Goal: Task Accomplishment & Management: Use online tool/utility

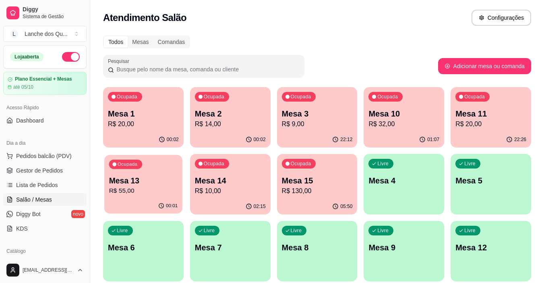
click at [123, 171] on div "Ocupada Mesa 13 R$ 55,00" at bounding box center [143, 176] width 78 height 43
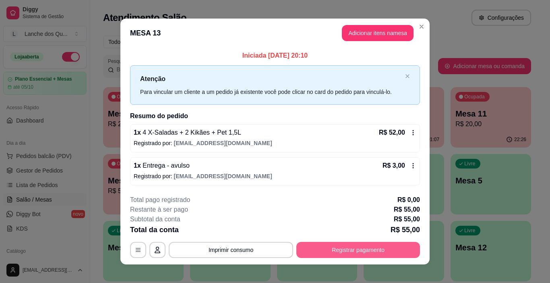
click at [337, 249] on button "Registrar pagamento" at bounding box center [358, 249] width 124 height 16
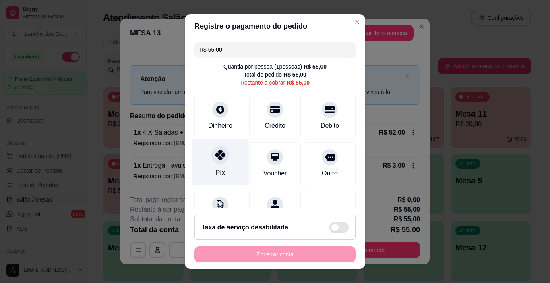
click at [223, 162] on div "Pix" at bounding box center [220, 161] width 57 height 47
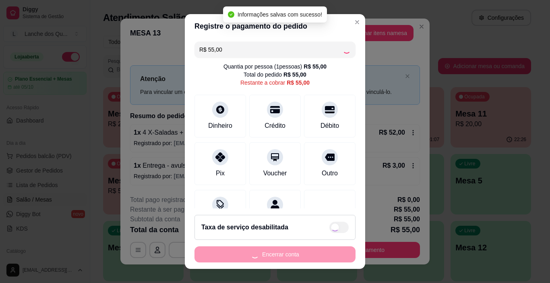
type input "R$ 0,00"
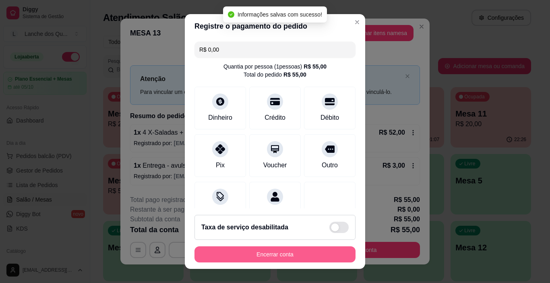
click at [280, 252] on button "Encerrar conta" at bounding box center [274, 254] width 161 height 16
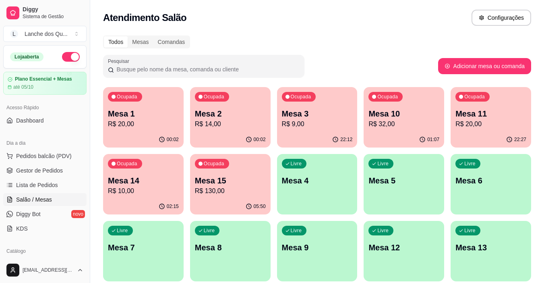
click at [135, 111] on p "Mesa 1" at bounding box center [143, 113] width 71 height 11
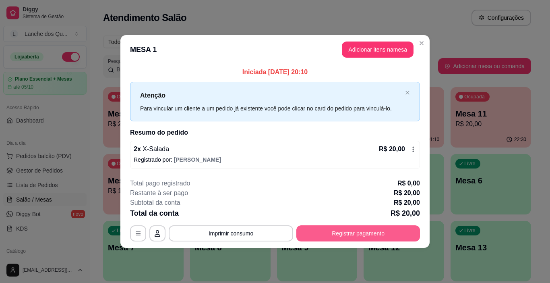
click at [344, 229] on button "Registrar pagamento" at bounding box center [358, 233] width 124 height 16
click at [322, 114] on div at bounding box center [330, 108] width 18 height 18
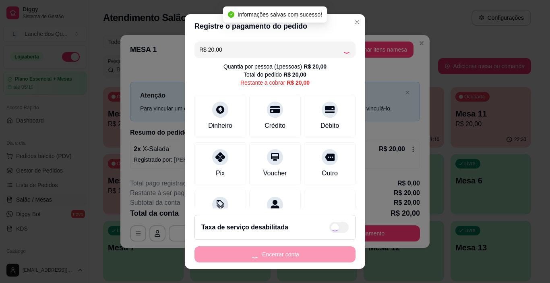
type input "R$ 0,00"
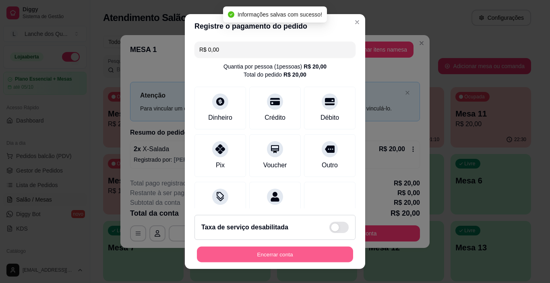
click at [287, 252] on button "Encerrar conta" at bounding box center [275, 254] width 156 height 16
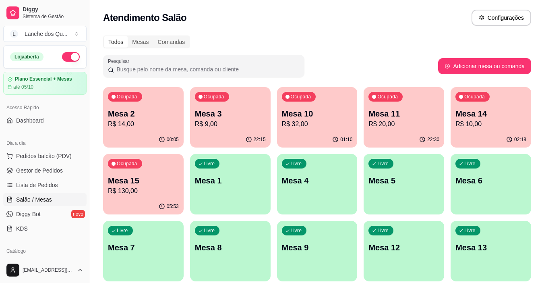
click at [115, 113] on p "Mesa 2" at bounding box center [143, 113] width 71 height 11
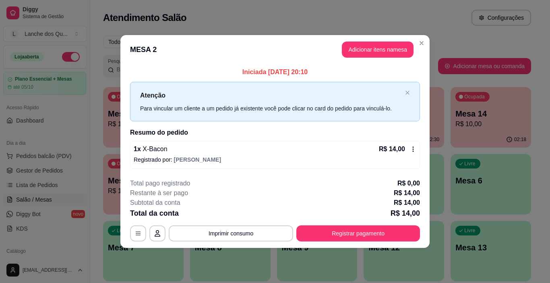
click at [366, 53] on button "Adicionar itens na mesa" at bounding box center [378, 49] width 72 height 16
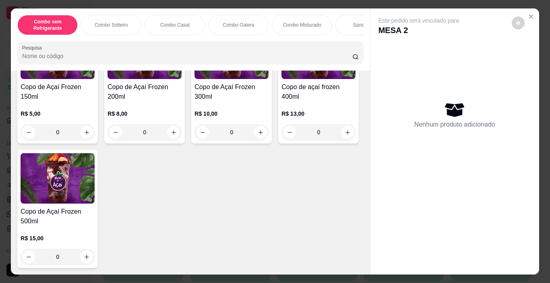
scroll to position [2536, 0]
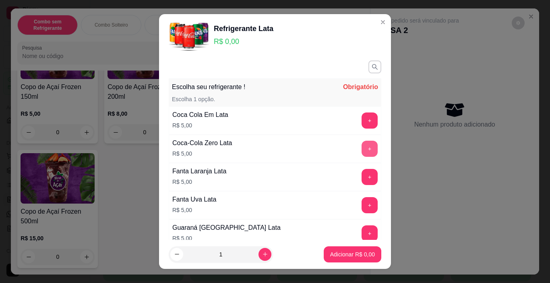
click at [361, 147] on button "+" at bounding box center [369, 148] width 16 height 16
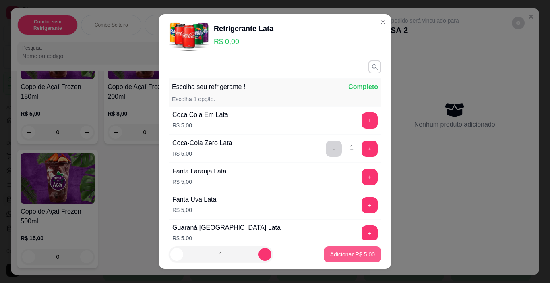
click at [343, 256] on p "Adicionar R$ 5,00" at bounding box center [352, 254] width 45 height 8
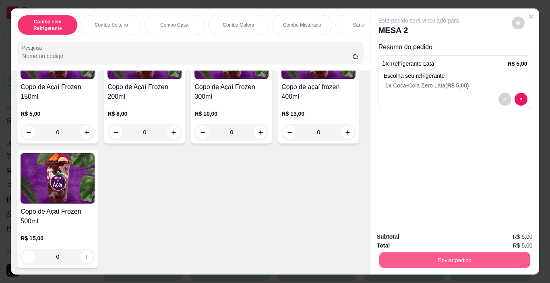
click at [435, 255] on button "Enviar pedido" at bounding box center [454, 260] width 151 height 16
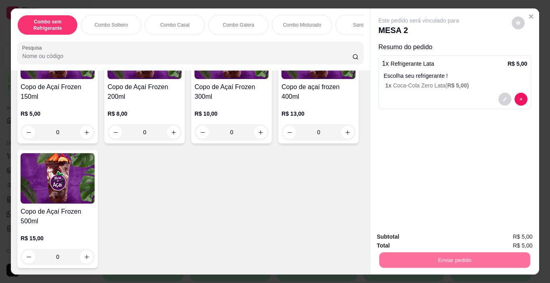
click at [511, 235] on button "Enviar pedido" at bounding box center [511, 236] width 45 height 15
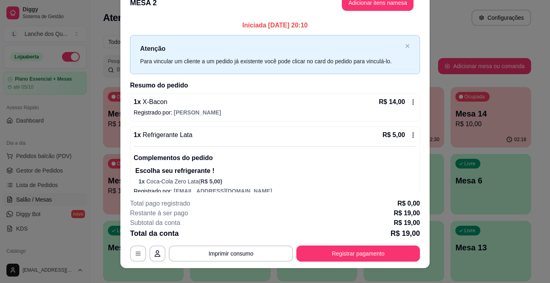
scroll to position [24, 0]
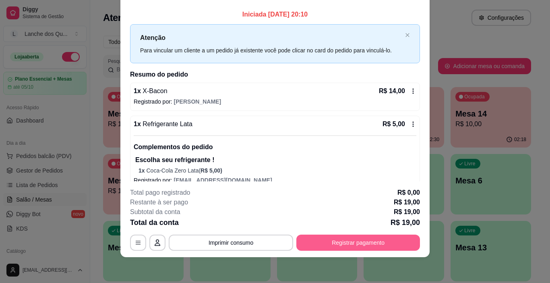
click at [359, 241] on button "Registrar pagamento" at bounding box center [358, 242] width 124 height 16
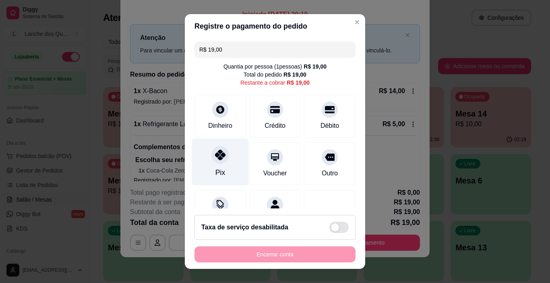
click at [216, 160] on icon at bounding box center [220, 154] width 10 height 10
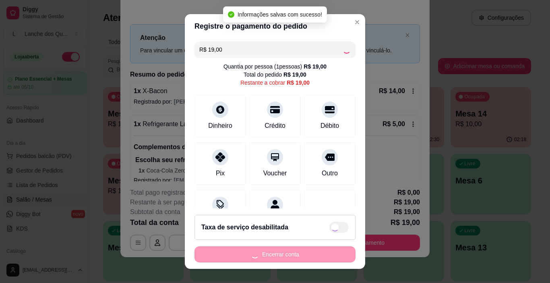
type input "R$ 0,00"
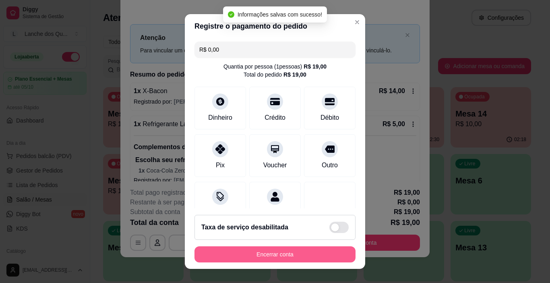
click at [291, 256] on button "Encerrar conta" at bounding box center [274, 254] width 161 height 16
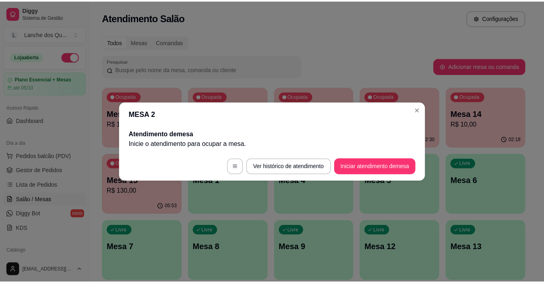
scroll to position [0, 0]
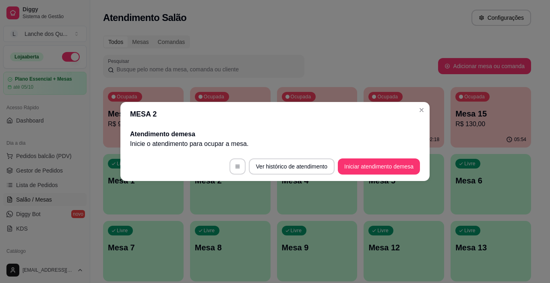
click at [415, 114] on header "MESA 2" at bounding box center [274, 114] width 309 height 24
